Goal: Task Accomplishment & Management: Manage account settings

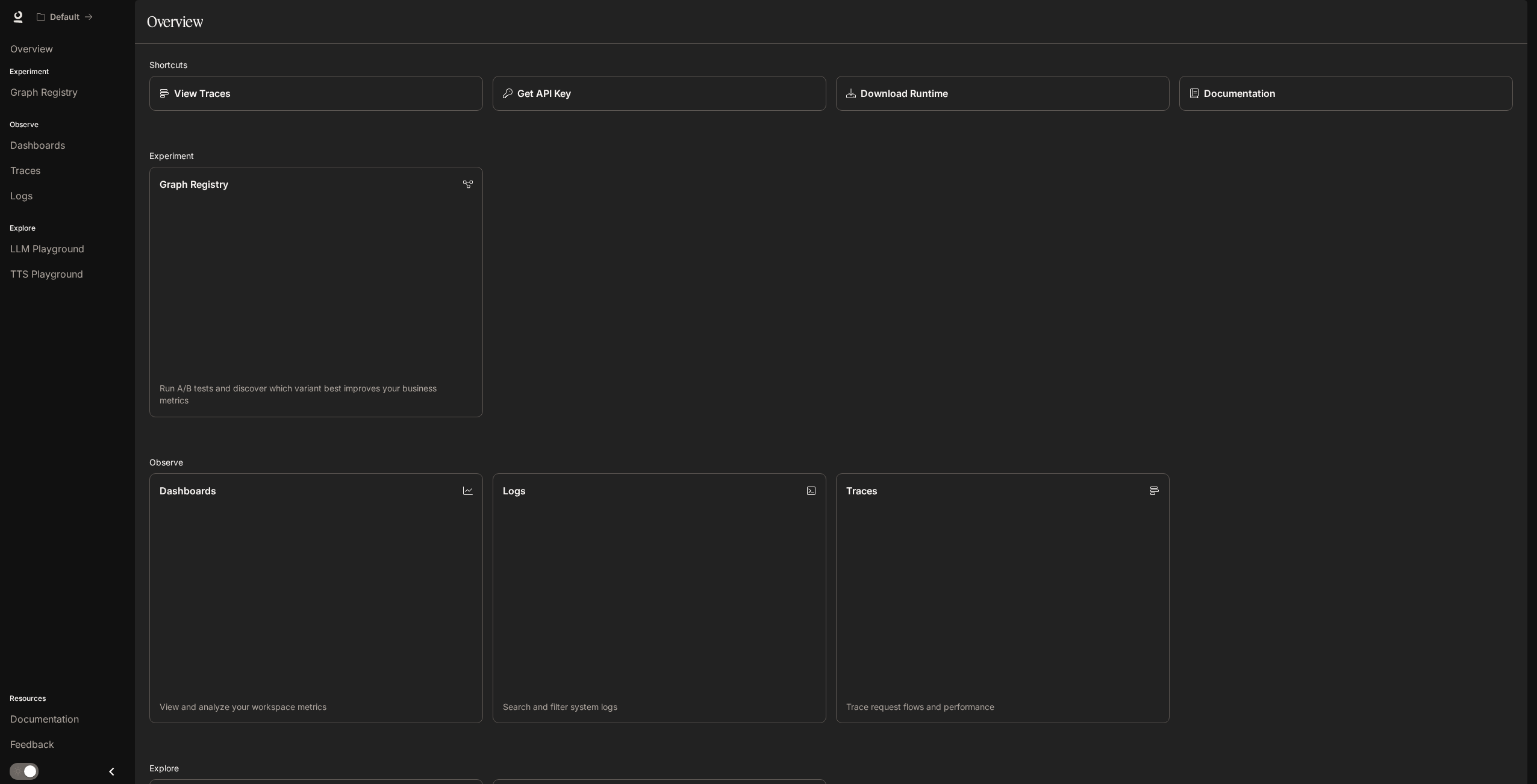
click at [1505, 11] on img "button" at bounding box center [1511, 17] width 17 height 17
click at [1355, 87] on link "Billing" at bounding box center [1426, 89] width 187 height 22
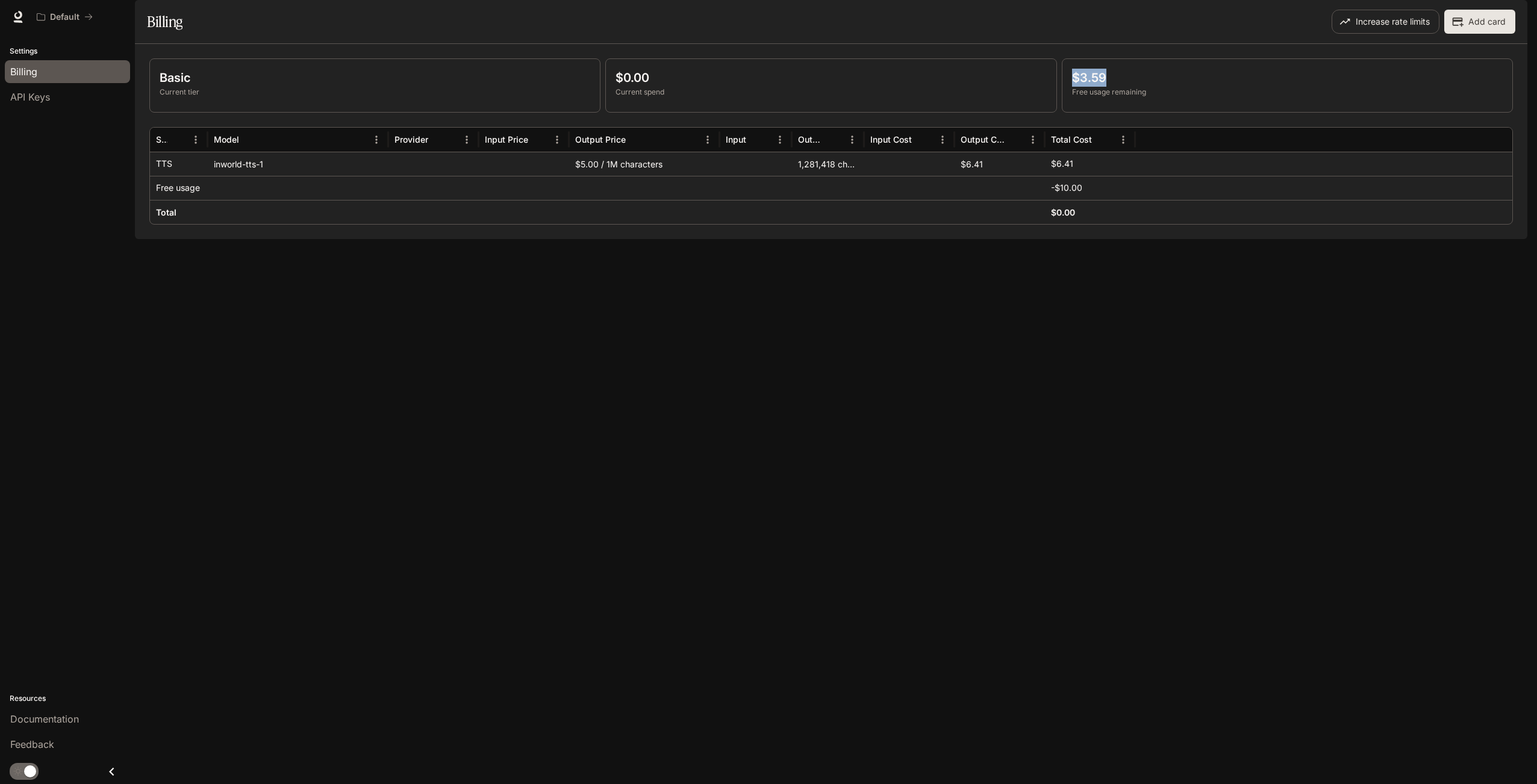
drag, startPoint x: 1126, startPoint y: 108, endPoint x: 1134, endPoint y: 108, distance: 8.0
click at [1134, 87] on p "$3.59" at bounding box center [1287, 77] width 430 height 18
click at [1092, 239] on div "Basic Current tier $0.00 Current spend $3.59 Free usage remaining Service Model…" at bounding box center [831, 141] width 1392 height 195
click at [1514, 15] on img "button" at bounding box center [1511, 17] width 17 height 17
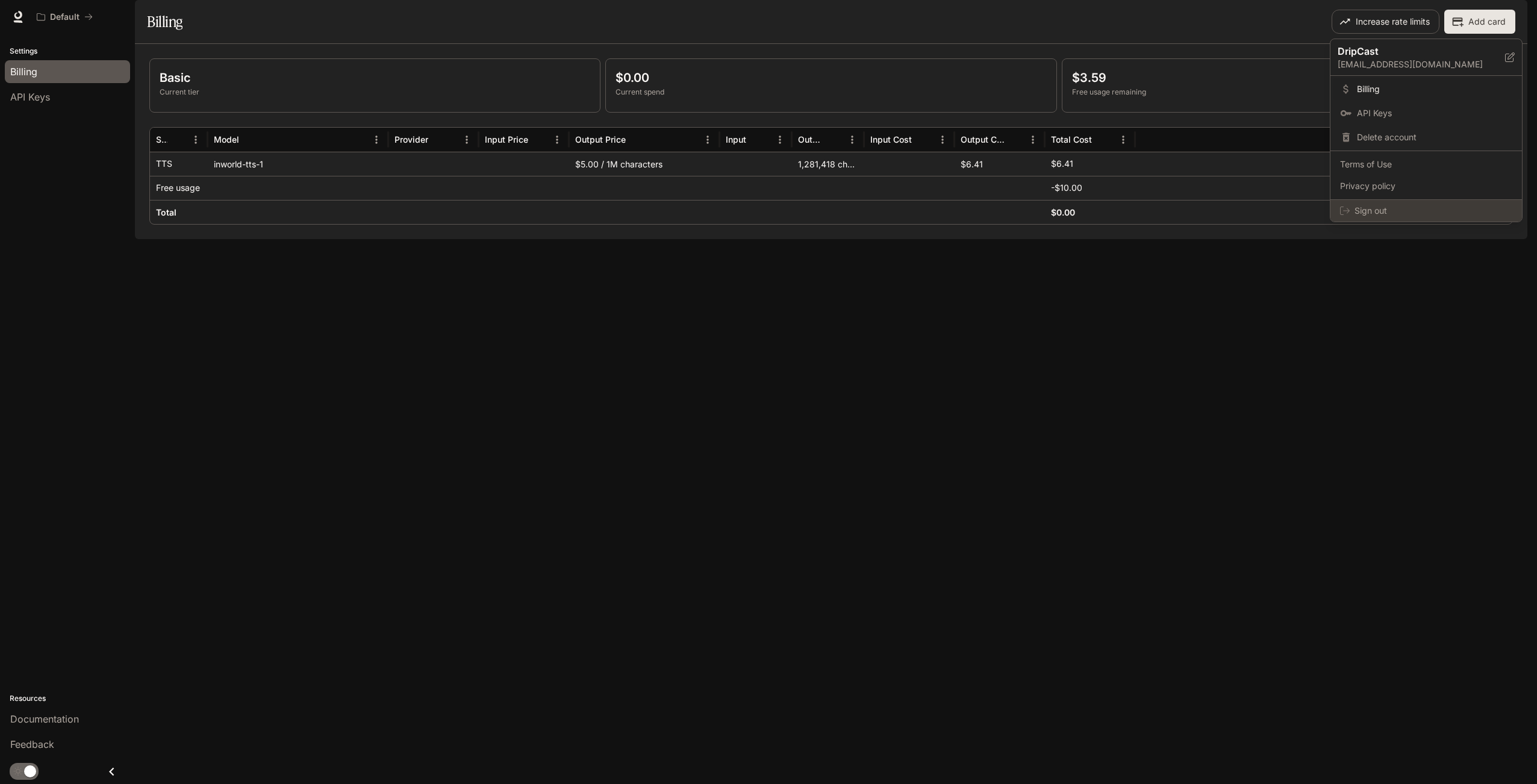
click at [1377, 212] on span "Sign out" at bounding box center [1433, 211] width 157 height 12
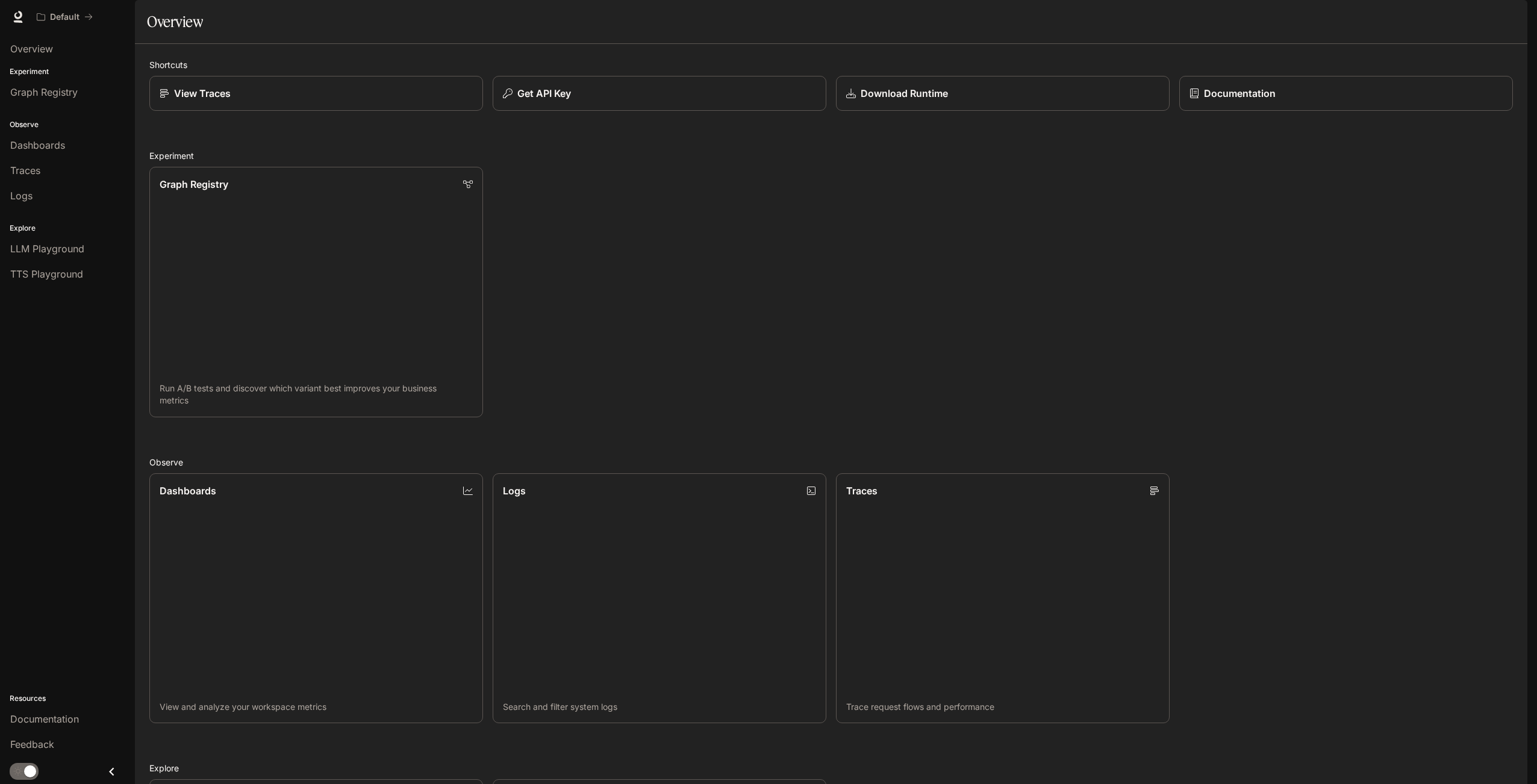
click at [1512, 13] on img "button" at bounding box center [1511, 17] width 17 height 17
click at [1512, 13] on div at bounding box center [768, 392] width 1537 height 784
click at [1508, 12] on img "button" at bounding box center [1511, 17] width 17 height 17
click at [1377, 114] on span "API Keys" at bounding box center [1435, 114] width 156 height 12
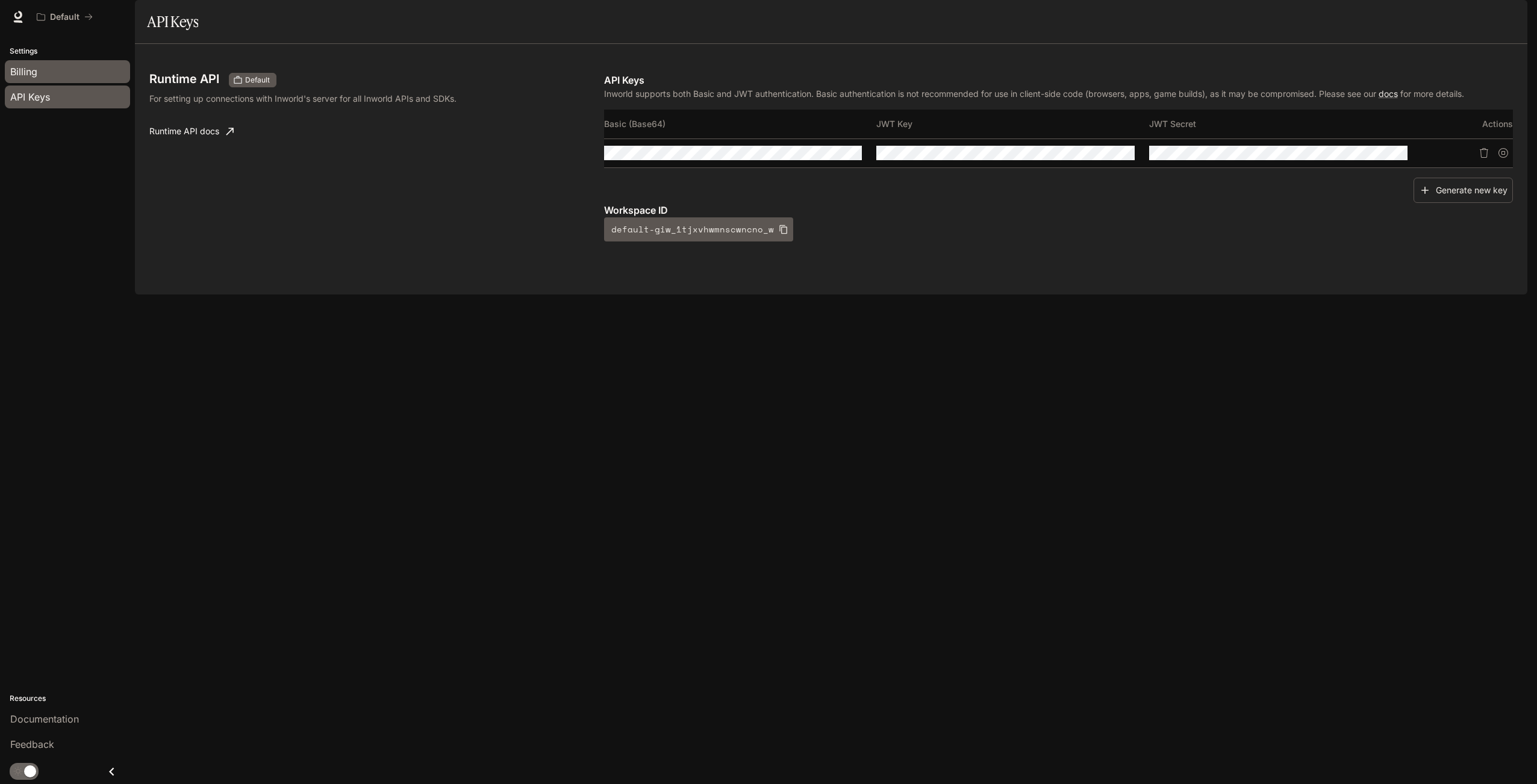
click at [23, 65] on span "Billing" at bounding box center [23, 71] width 27 height 15
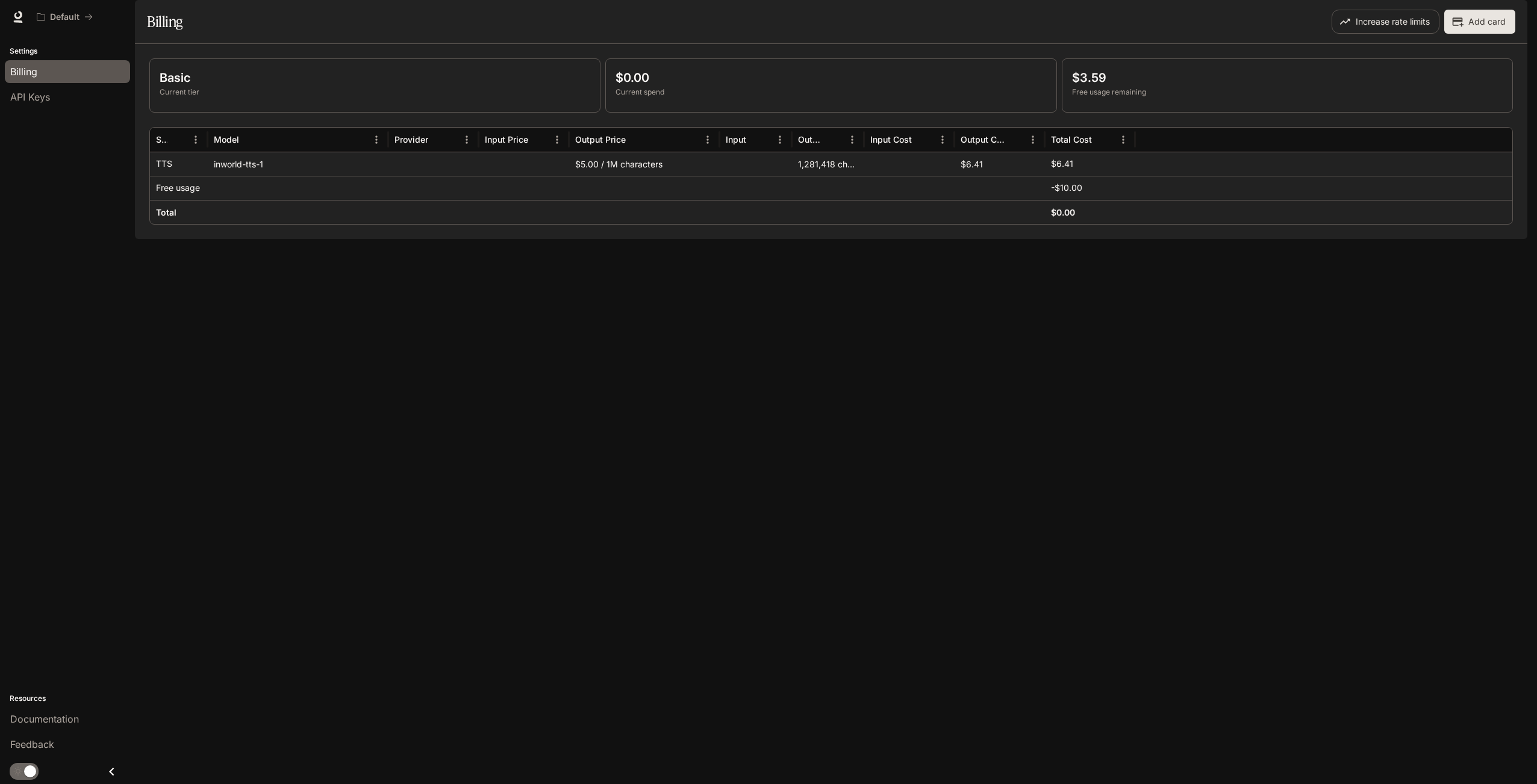
click at [1510, 15] on img "button" at bounding box center [1511, 17] width 17 height 17
click at [15, 16] on div at bounding box center [768, 392] width 1537 height 784
click at [28, 47] on p "Settings" at bounding box center [67, 51] width 135 height 11
click at [21, 14] on icon at bounding box center [18, 15] width 8 height 9
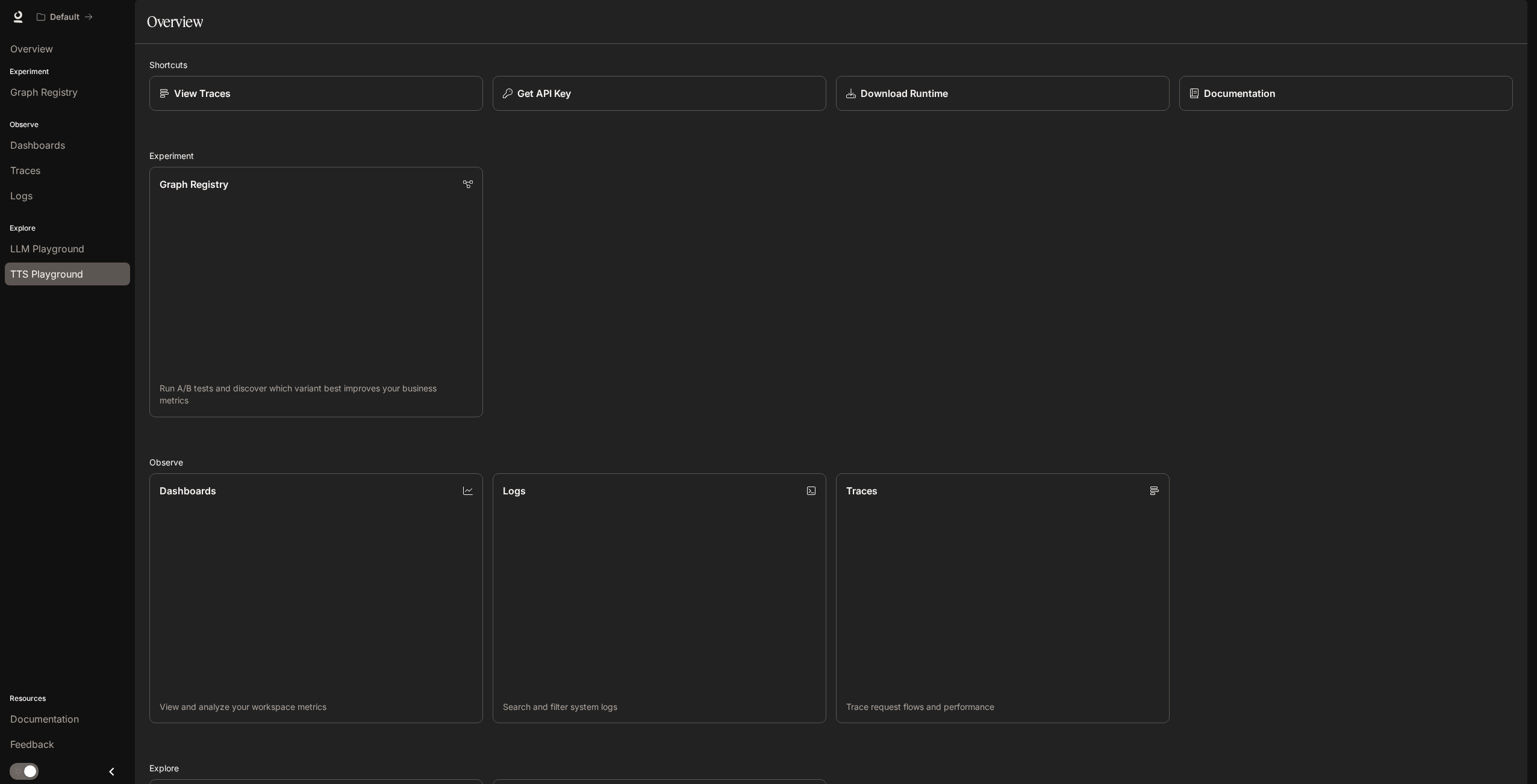
click at [57, 267] on span "TTS Playground" at bounding box center [46, 274] width 73 height 15
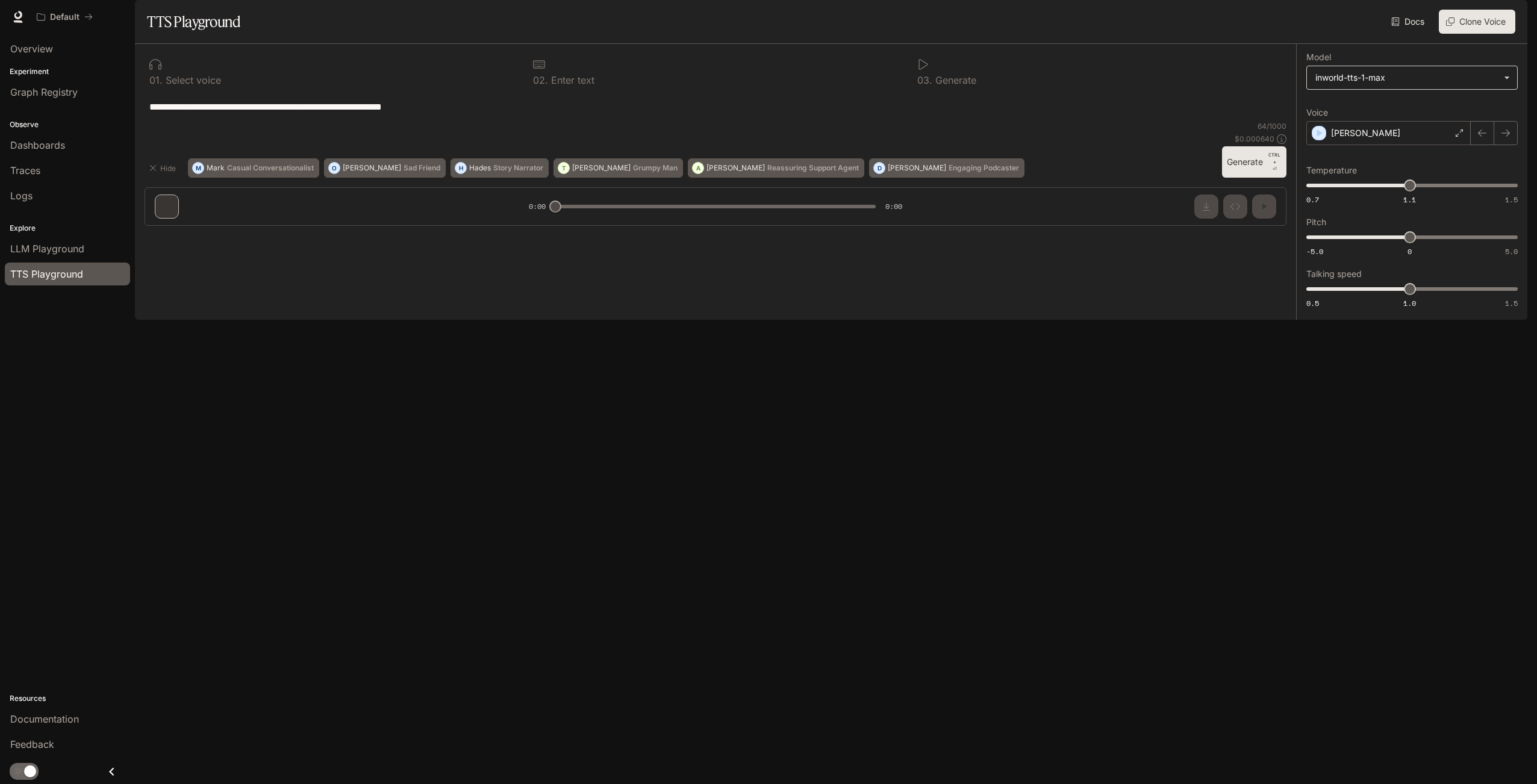
click at [1404, 109] on body "**********" at bounding box center [768, 392] width 1537 height 784
click at [1404, 109] on div at bounding box center [768, 392] width 1537 height 784
click at [1400, 145] on div "[PERSON_NAME]" at bounding box center [1388, 133] width 164 height 24
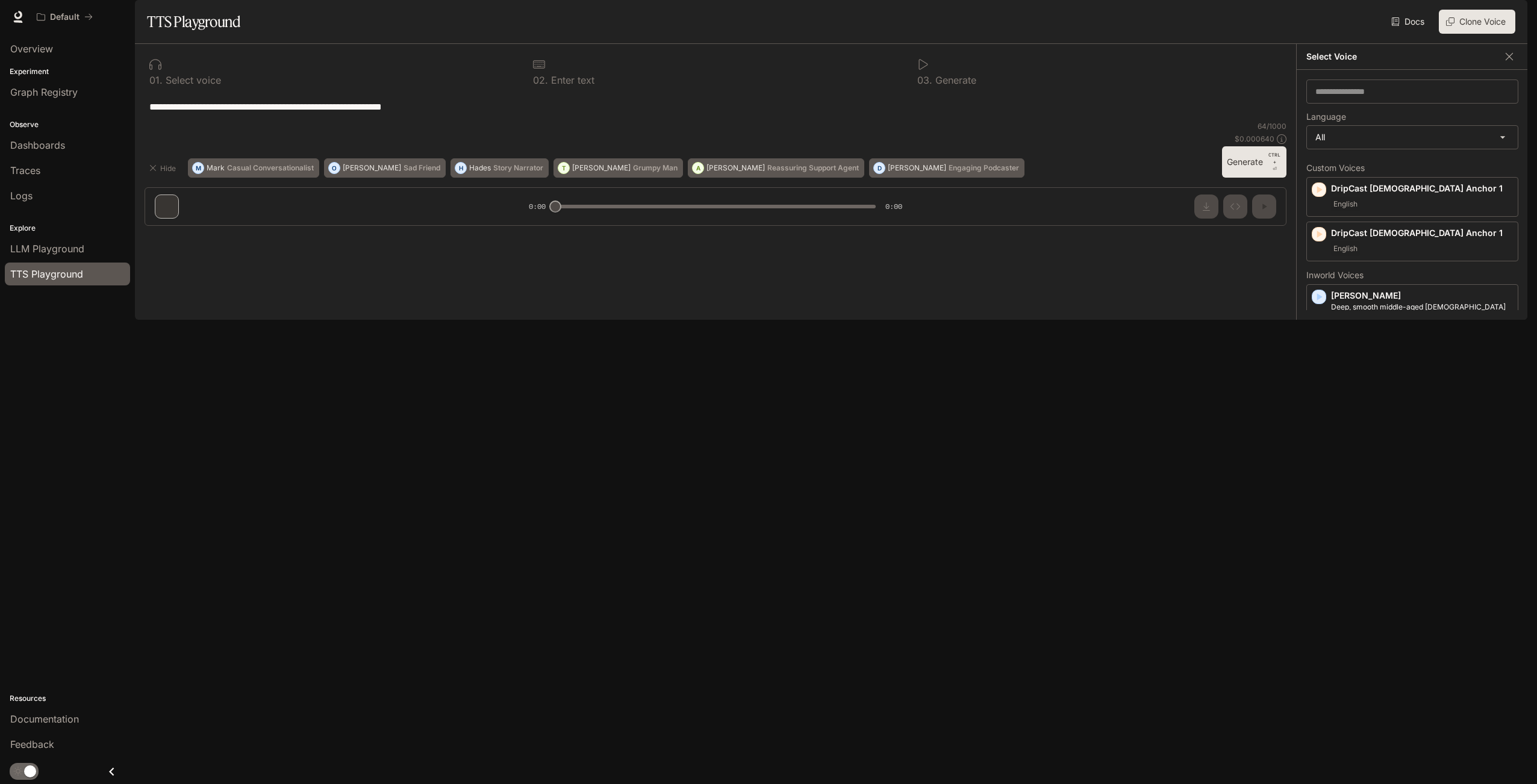
click at [871, 121] on div "**********" at bounding box center [715, 107] width 1142 height 29
click at [1510, 14] on img "button" at bounding box center [1511, 17] width 17 height 17
click at [1361, 90] on span "Billing" at bounding box center [1435, 90] width 156 height 12
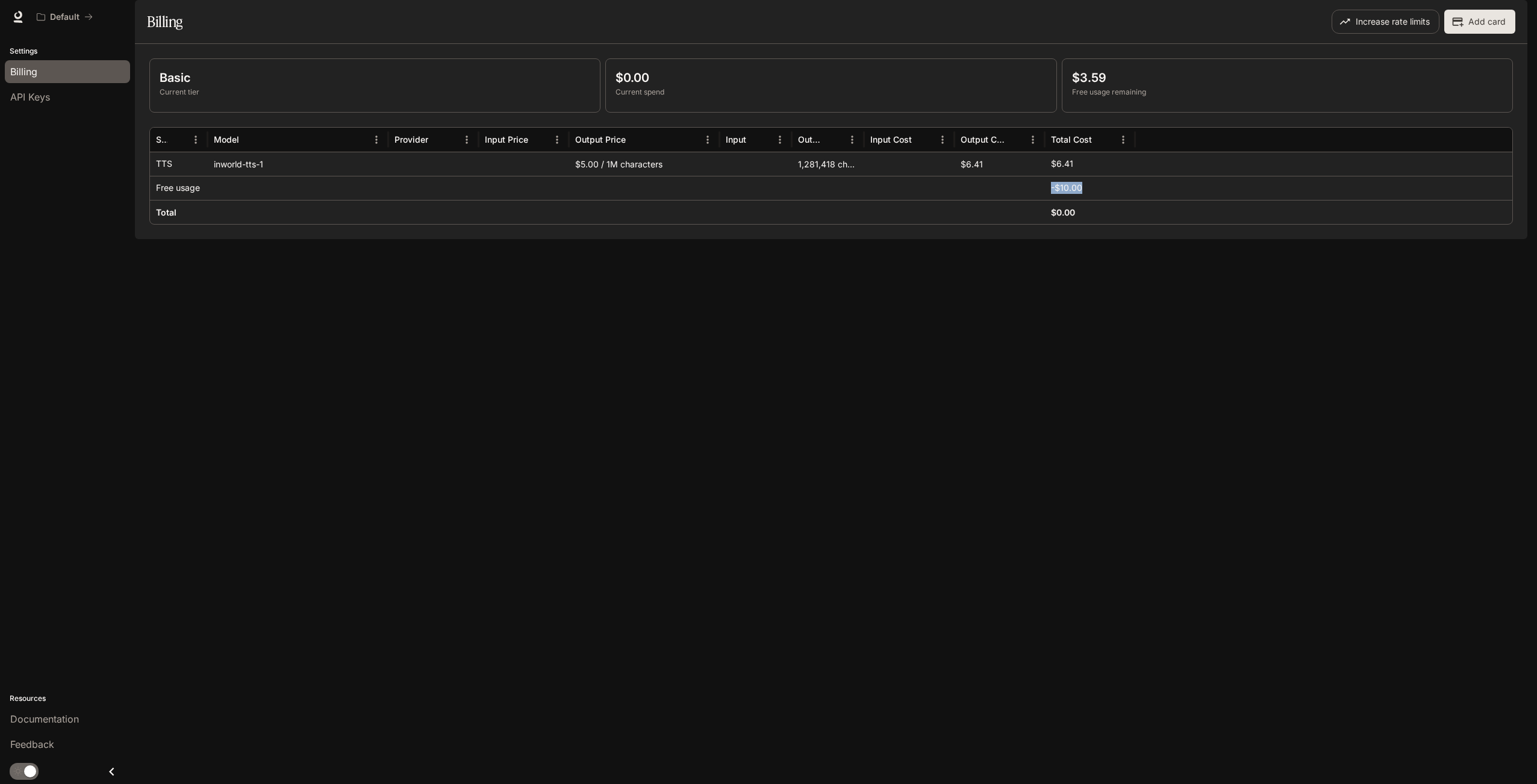
drag, startPoint x: 1035, startPoint y: 227, endPoint x: 1088, endPoint y: 225, distance: 53.0
click at [1088, 200] on div "Free usage -$10.00" at bounding box center [830, 188] width 1362 height 24
drag, startPoint x: 1088, startPoint y: 225, endPoint x: 964, endPoint y: 242, distance: 125.2
click at [964, 224] on div at bounding box center [999, 212] width 90 height 24
click at [30, 98] on span "API Keys" at bounding box center [30, 96] width 40 height 15
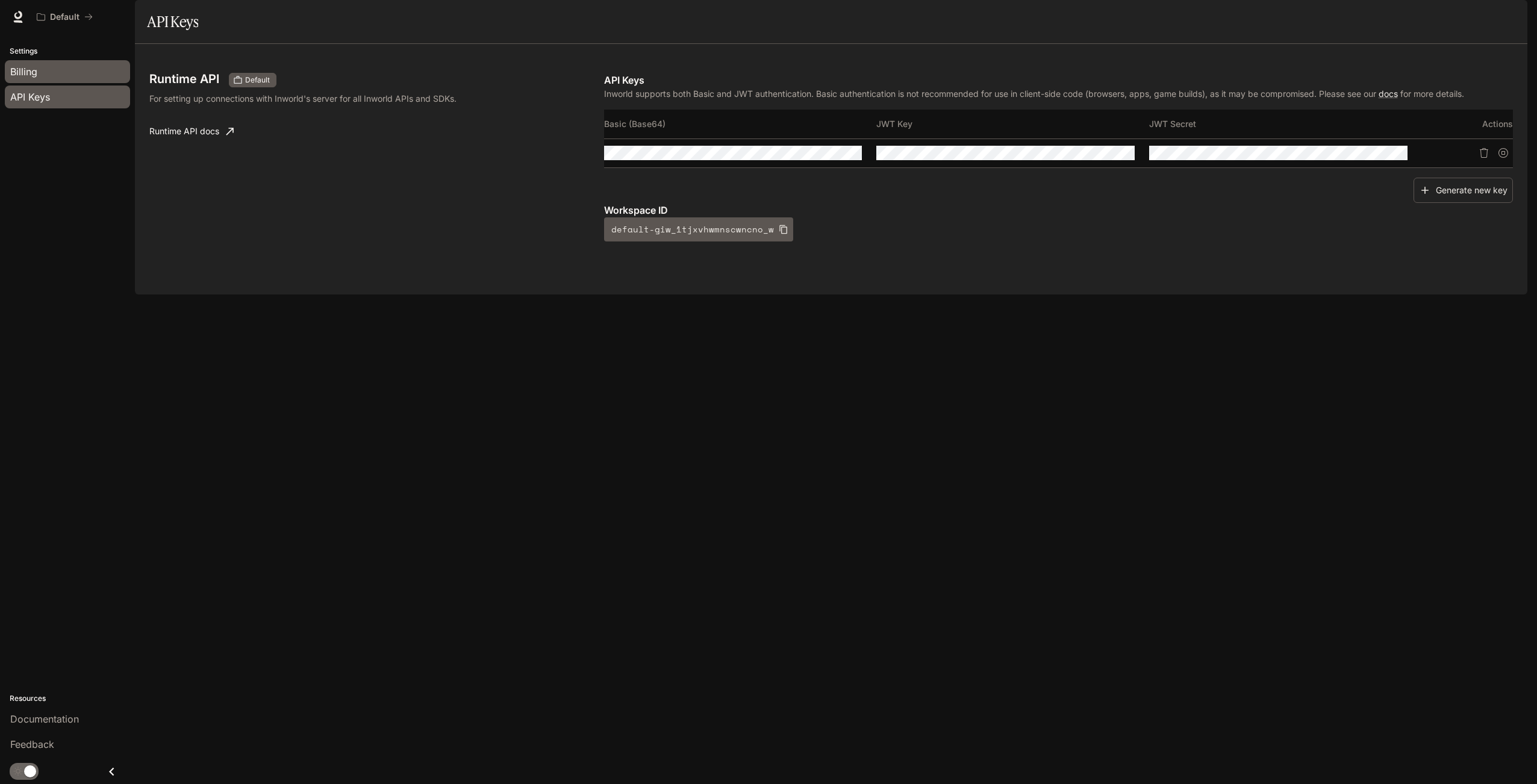
click at [19, 65] on span "Billing" at bounding box center [23, 71] width 27 height 15
